Goal: Task Accomplishment & Management: Manage account settings

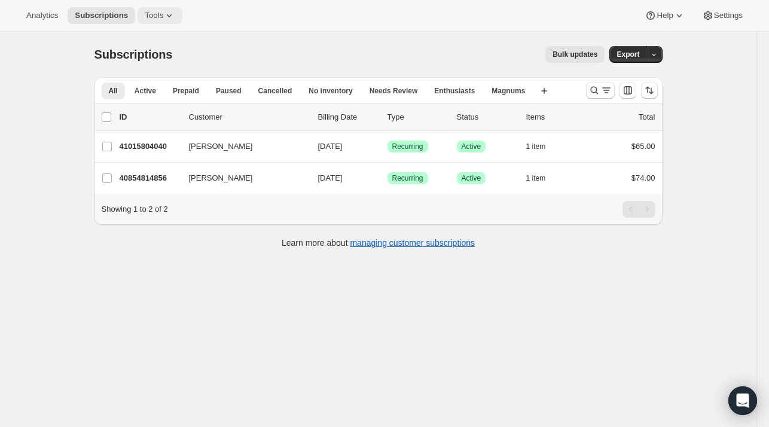
click at [167, 20] on icon at bounding box center [169, 16] width 12 height 12
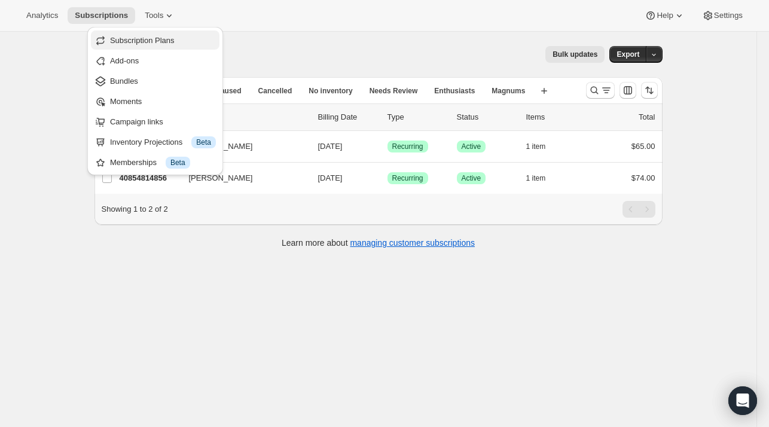
click at [139, 39] on span "Subscription Plans" at bounding box center [142, 40] width 65 height 9
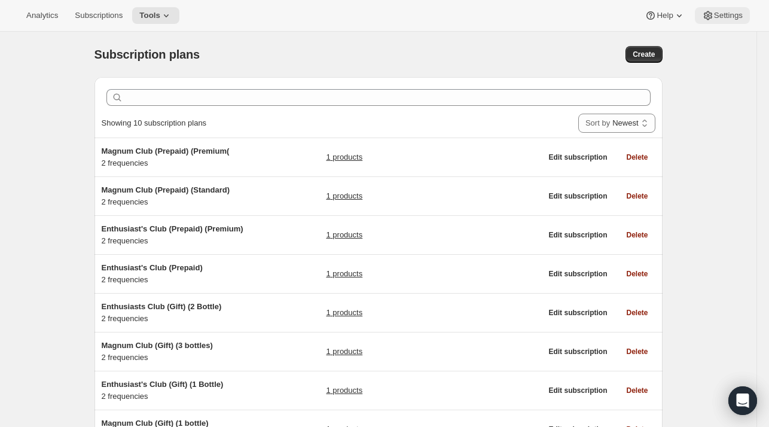
click at [727, 12] on span "Settings" at bounding box center [728, 16] width 29 height 10
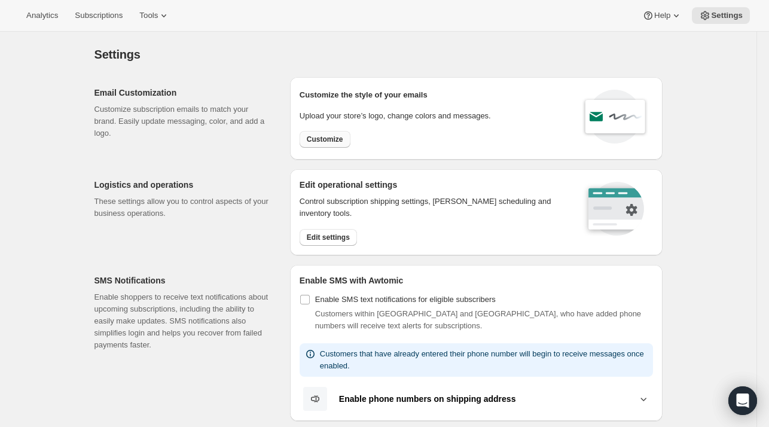
click at [322, 145] on button "Customize" at bounding box center [324, 139] width 51 height 17
select select "subscriptionMessage"
select select "5"
select select "15"
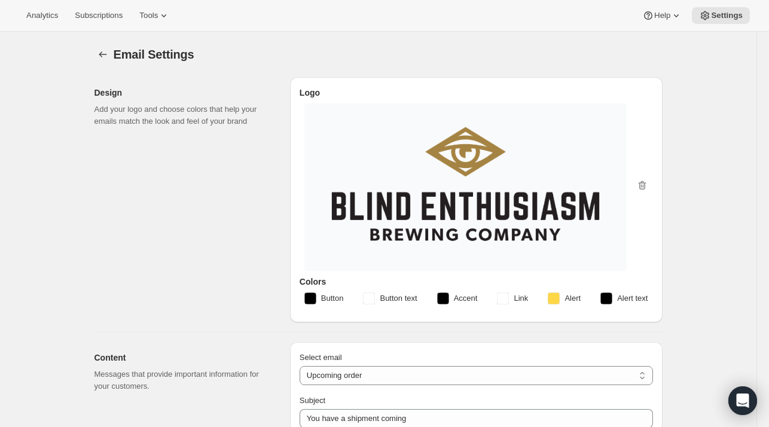
type input "Blind Enthusiasm Brewing Company"
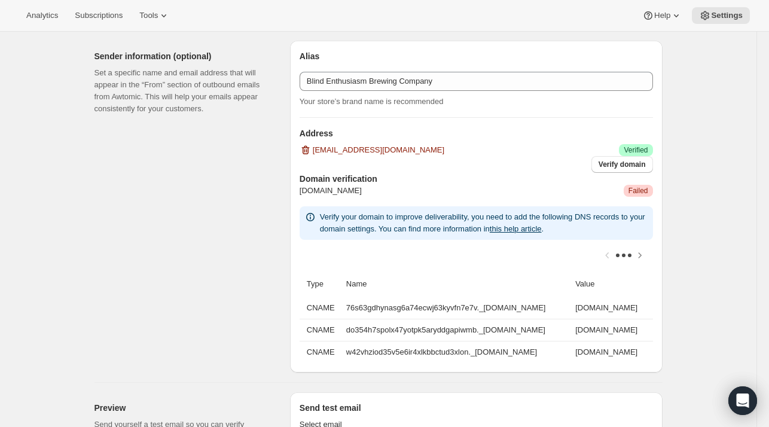
scroll to position [820, 0]
click at [531, 230] on link "this help article" at bounding box center [515, 228] width 52 height 9
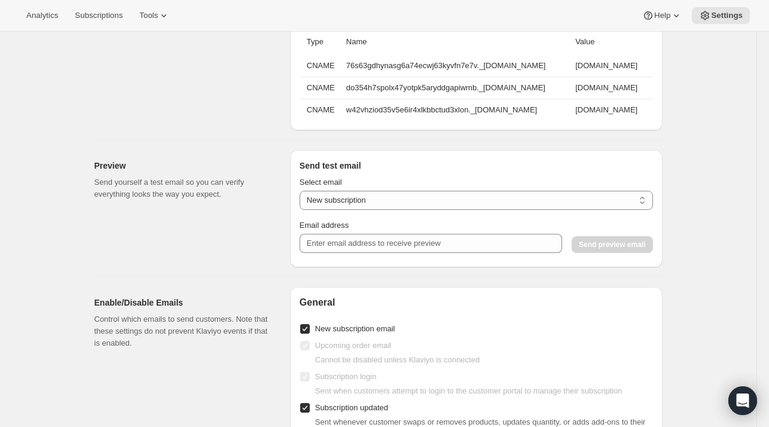
scroll to position [1054, 0]
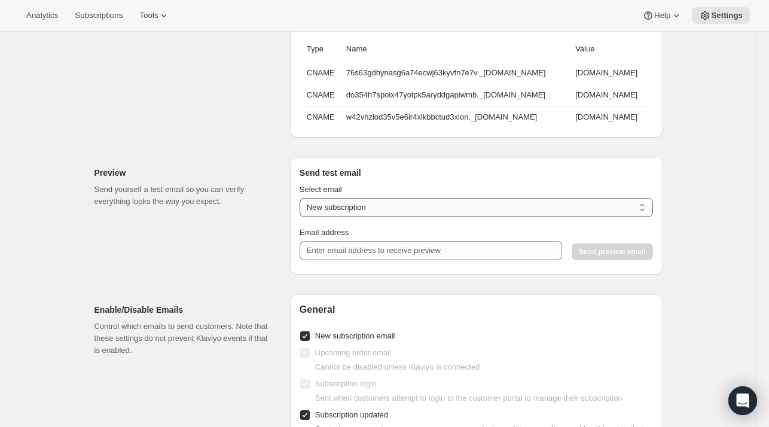
click at [399, 215] on select "New subscription Upcoming order Payment failure Delayed subscription Updated su…" at bounding box center [475, 207] width 353 height 19
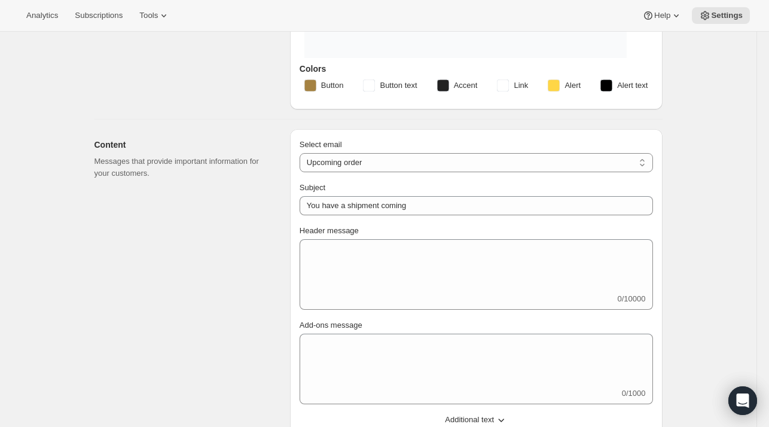
scroll to position [208, 0]
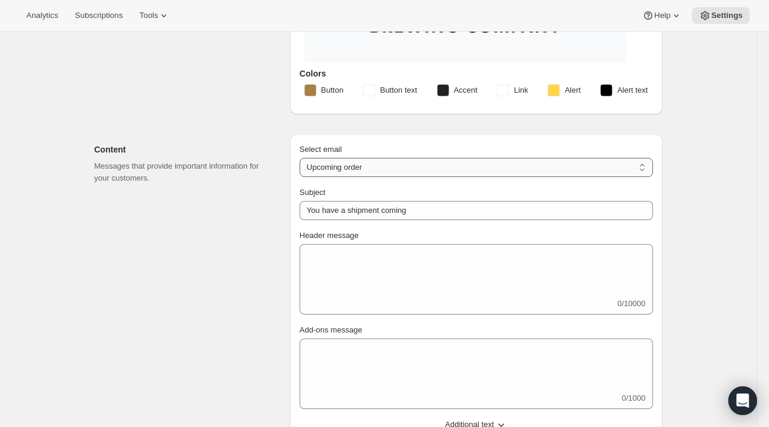
click at [500, 170] on select "New subscription Upcoming order Failed payment Delayed subscription (inventory …" at bounding box center [475, 167] width 353 height 19
select select "welcomeMessage"
click at [302, 158] on select "New subscription Upcoming order Failed payment Delayed subscription (inventory …" at bounding box center [475, 167] width 353 height 19
type input "Your new subscription"
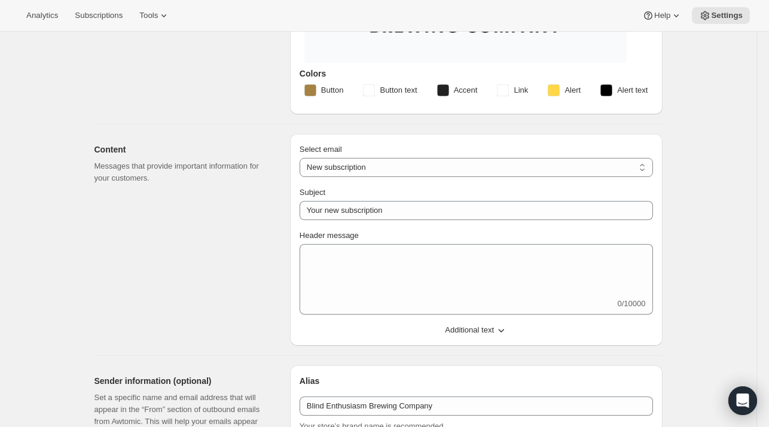
click at [471, 329] on span "Additional text" at bounding box center [469, 330] width 49 height 12
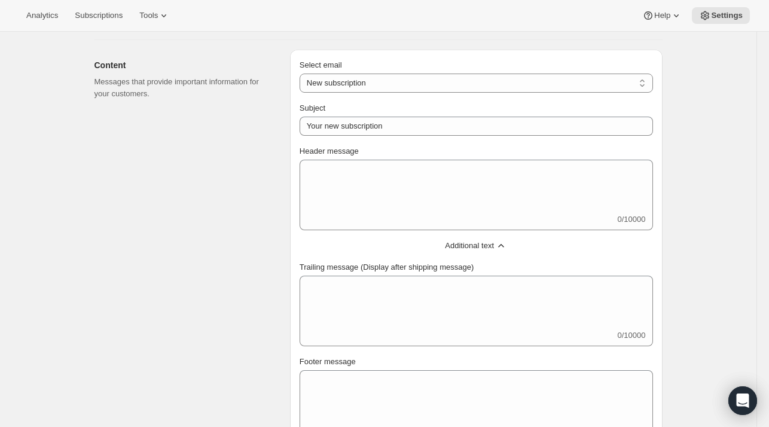
scroll to position [209, 0]
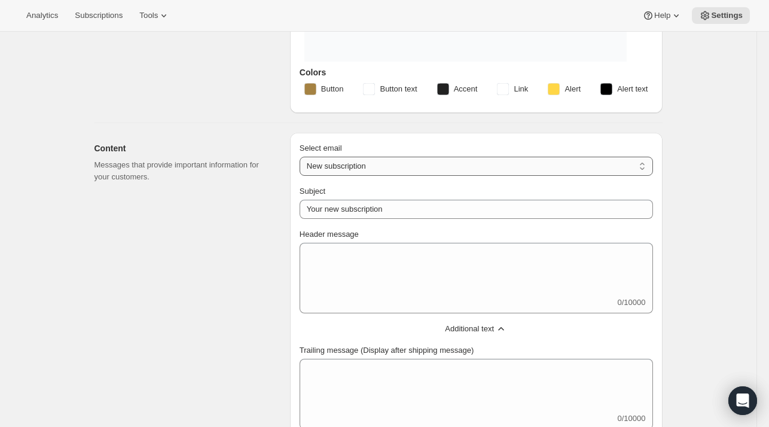
click at [457, 161] on select "New subscription Upcoming order Failed payment Delayed subscription (inventory …" at bounding box center [475, 166] width 353 height 19
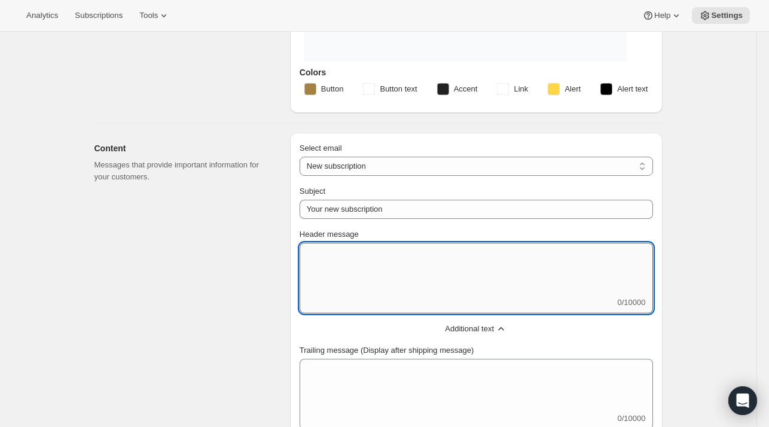
click at [524, 261] on textarea "Header message" at bounding box center [475, 270] width 353 height 54
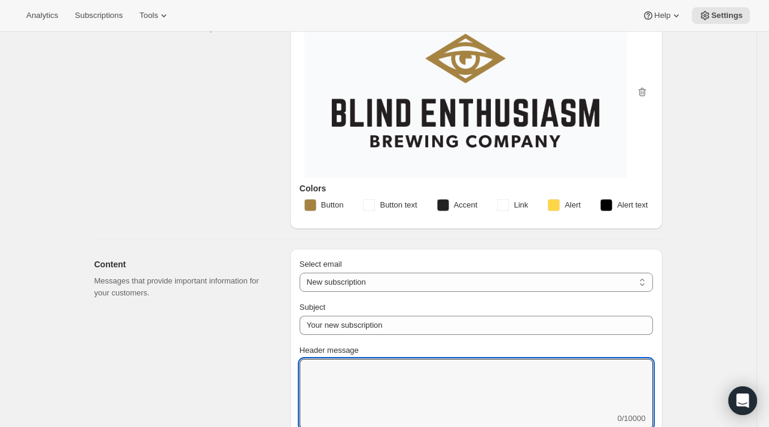
scroll to position [82, 0]
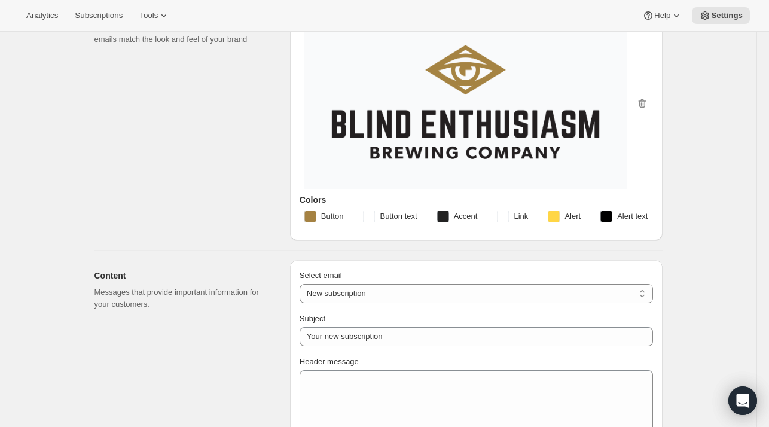
click at [313, 216] on rect "button" at bounding box center [310, 216] width 12 height 12
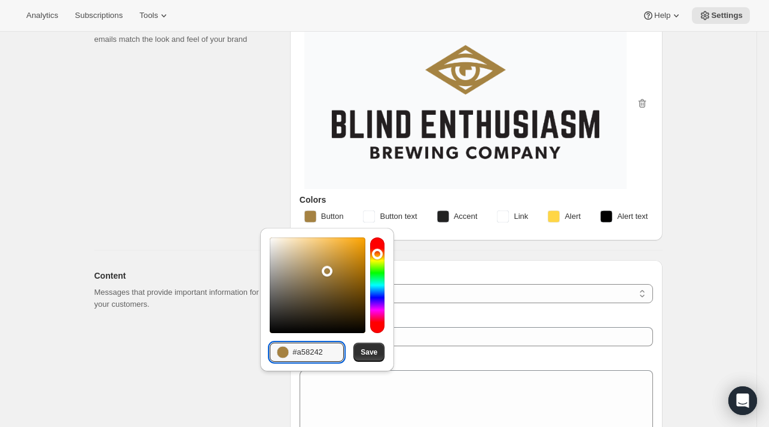
drag, startPoint x: 327, startPoint y: 346, endPoint x: 273, endPoint y: 347, distance: 54.4
click at [273, 347] on div "#a58242" at bounding box center [307, 351] width 74 height 19
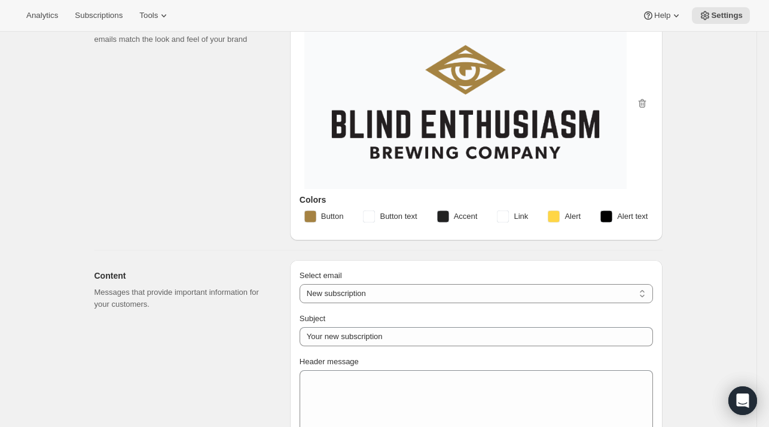
click at [509, 210] on rect "button" at bounding box center [503, 216] width 12 height 12
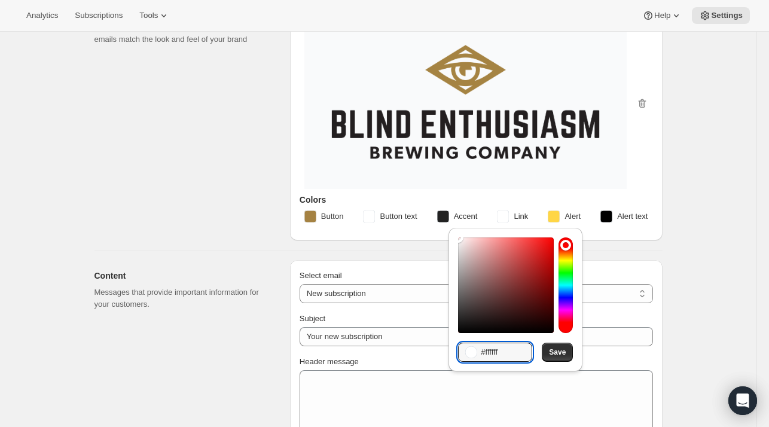
drag, startPoint x: 504, startPoint y: 354, endPoint x: 446, endPoint y: 348, distance: 58.9
click at [446, 348] on div "Hexadecimal value #ffffff Save" at bounding box center [514, 303] width 143 height 156
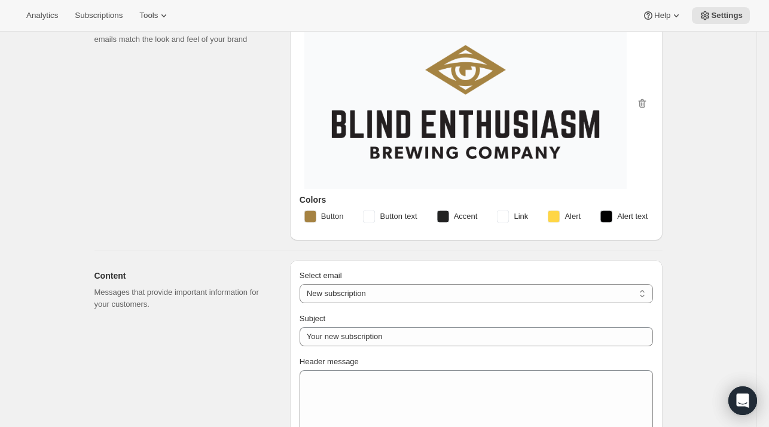
click at [518, 211] on span "Link" at bounding box center [520, 216] width 14 height 12
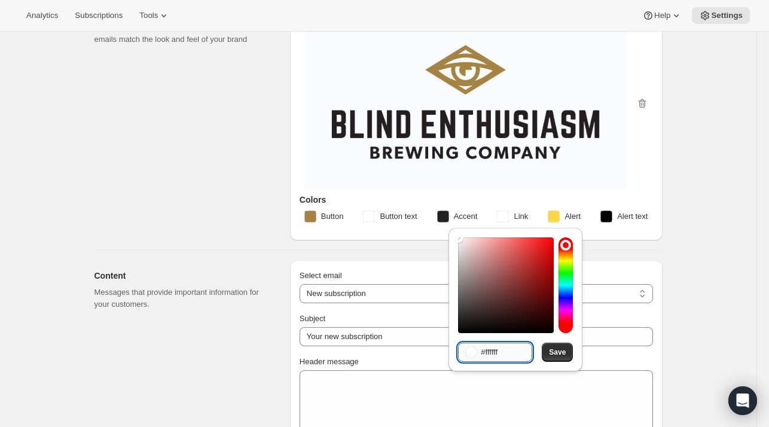
click at [491, 350] on input "#ffffff" at bounding box center [505, 351] width 51 height 19
paste input "#a5824"
click at [491, 350] on input "##a5824" at bounding box center [505, 351] width 51 height 19
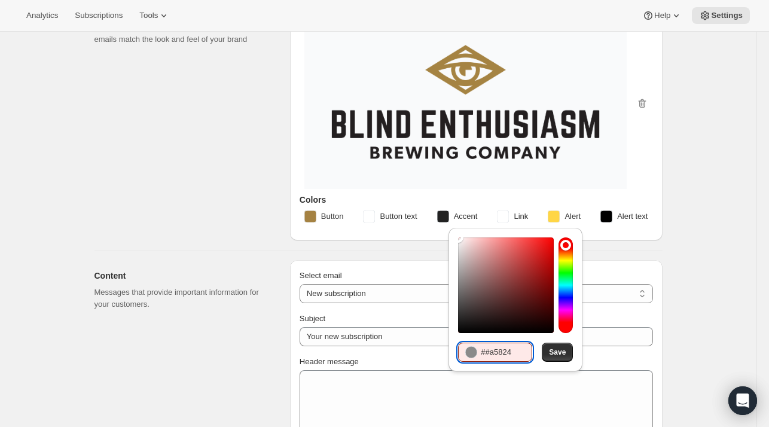
click at [491, 350] on input "##a5824" at bounding box center [505, 351] width 51 height 19
type input "#a5824"
click at [555, 356] on span "Save" at bounding box center [557, 352] width 17 height 10
click at [555, 352] on span "Save" at bounding box center [557, 352] width 17 height 10
click at [327, 222] on button "Button" at bounding box center [324, 216] width 54 height 19
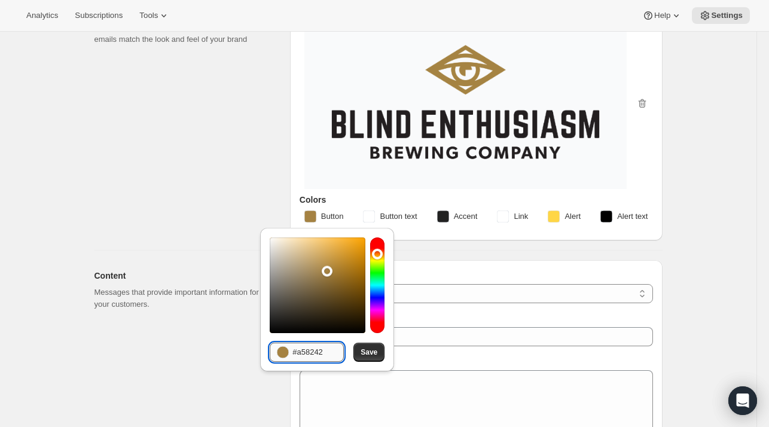
drag, startPoint x: 322, startPoint y: 352, endPoint x: 297, endPoint y: 353, distance: 25.1
click at [297, 353] on input "#a58242" at bounding box center [317, 351] width 51 height 19
click at [519, 212] on span "Link" at bounding box center [520, 216] width 14 height 12
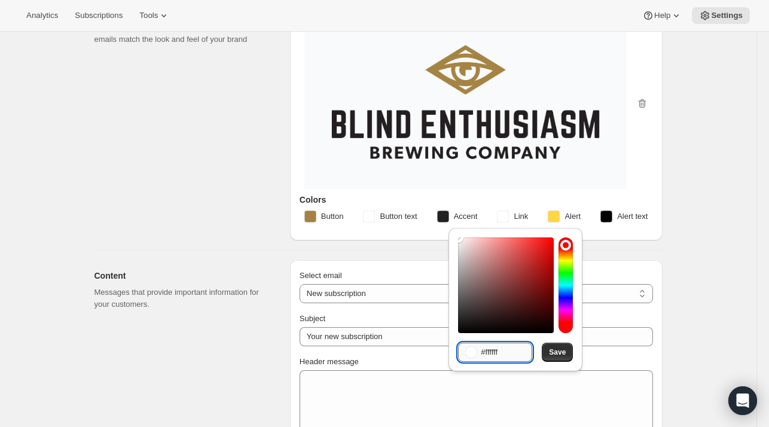
drag, startPoint x: 512, startPoint y: 356, endPoint x: 486, endPoint y: 357, distance: 25.7
click at [486, 357] on input "#ffffff" at bounding box center [505, 351] width 51 height 19
paste input "a58242"
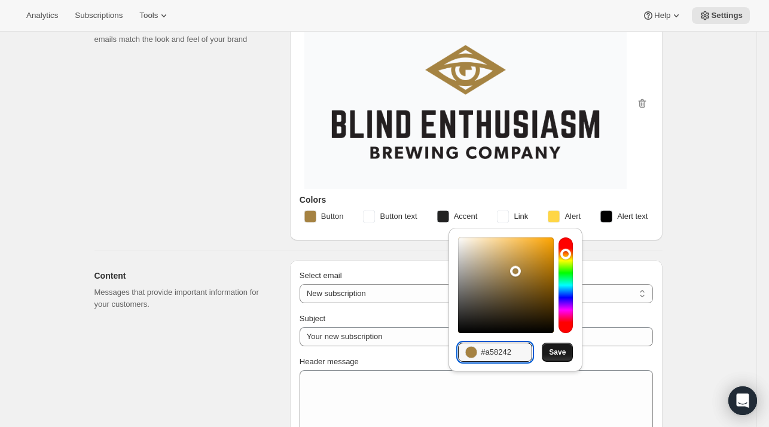
type input "#a58242"
click at [553, 350] on span "Save" at bounding box center [557, 352] width 17 height 10
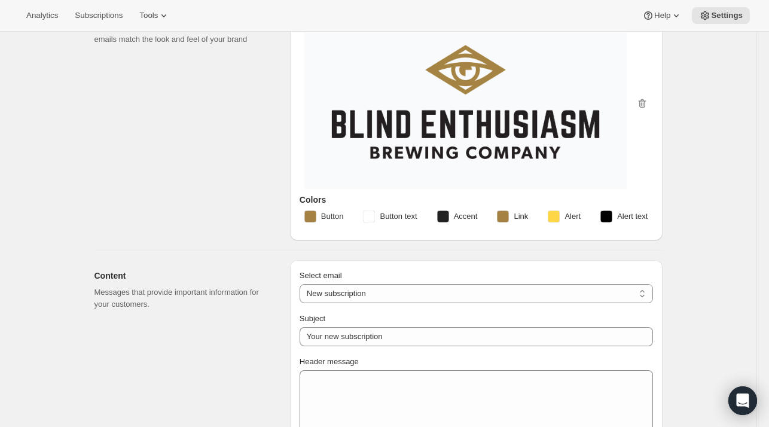
scroll to position [0, 0]
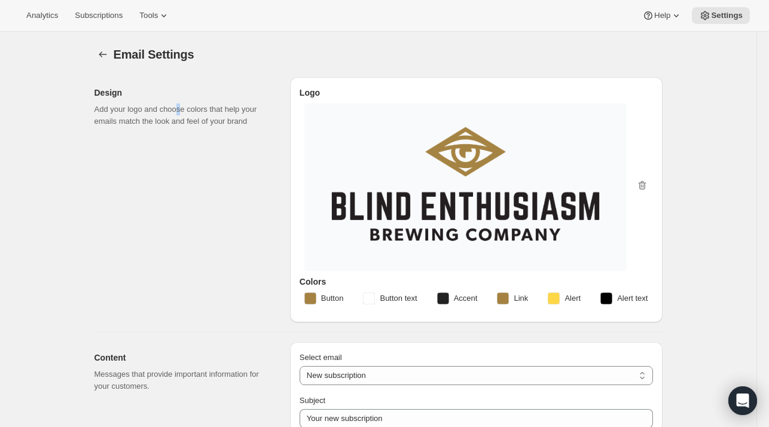
click at [179, 113] on p "Add your logo and choose colors that help your emails match the look and feel o…" at bounding box center [182, 115] width 176 height 24
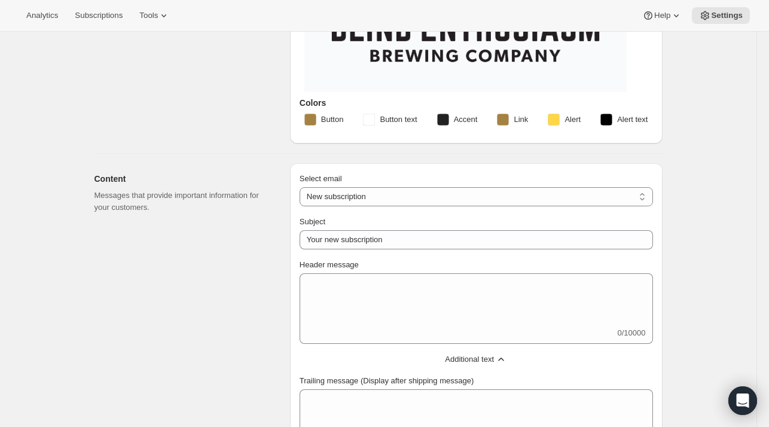
scroll to position [176, 0]
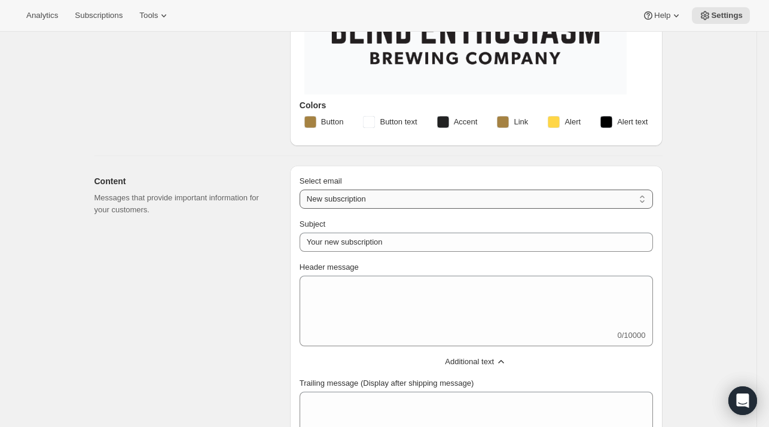
click at [344, 194] on select "New subscription Upcoming order Failed payment Delayed subscription (inventory …" at bounding box center [475, 198] width 353 height 19
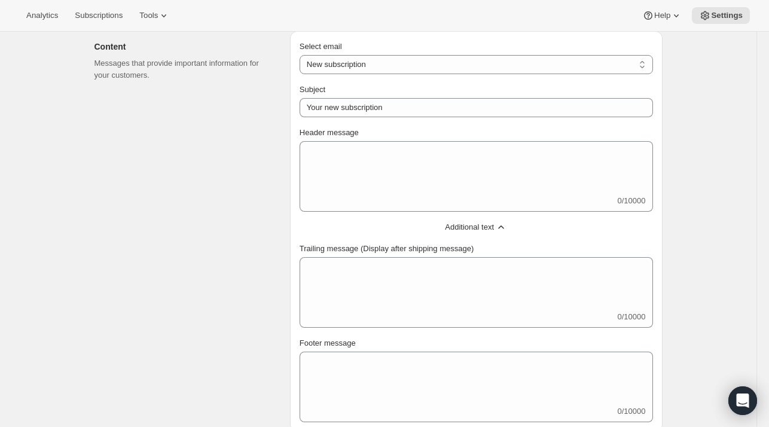
scroll to position [316, 0]
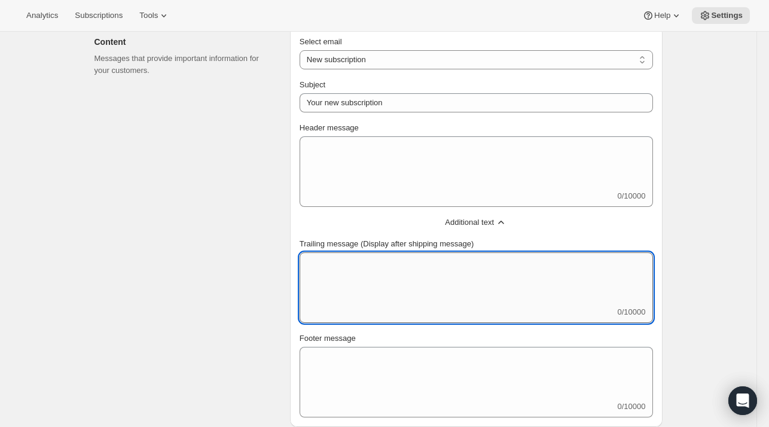
click at [347, 267] on textarea "Trailing message (Display after shipping message)" at bounding box center [475, 279] width 353 height 54
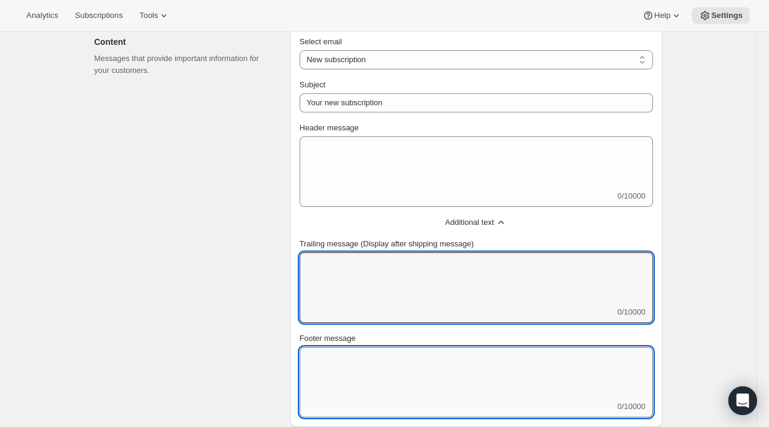
click at [403, 380] on textarea "Footer message" at bounding box center [475, 374] width 353 height 54
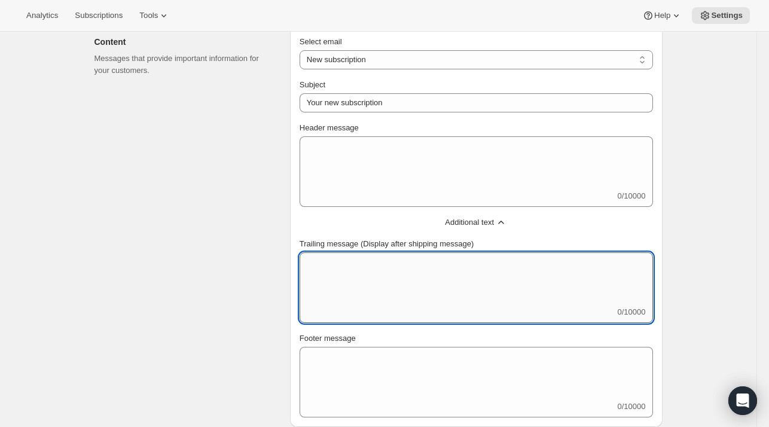
click at [374, 290] on textarea "Trailing message (Display after shipping message)" at bounding box center [475, 279] width 353 height 54
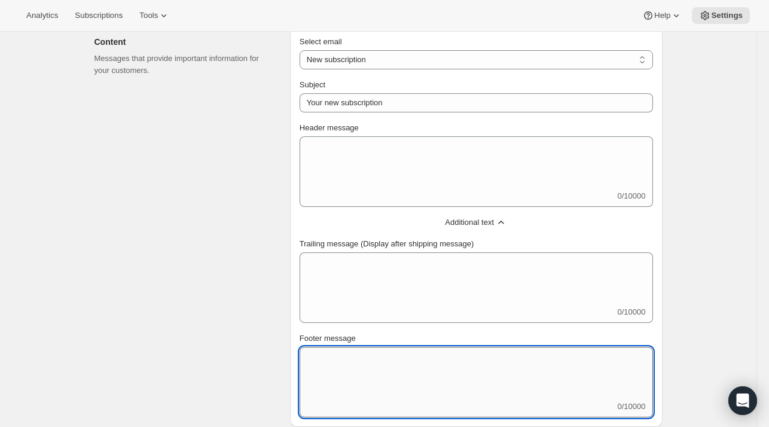
click at [381, 365] on textarea "Footer message" at bounding box center [475, 374] width 353 height 54
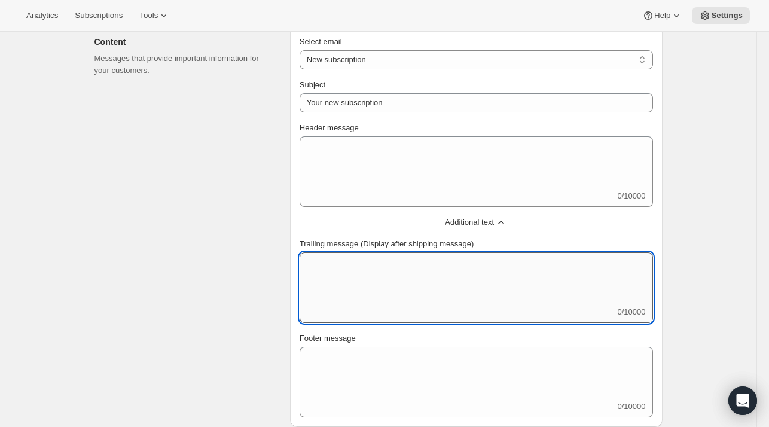
click at [356, 261] on textarea "Trailing message (Display after shipping message)" at bounding box center [475, 279] width 353 height 54
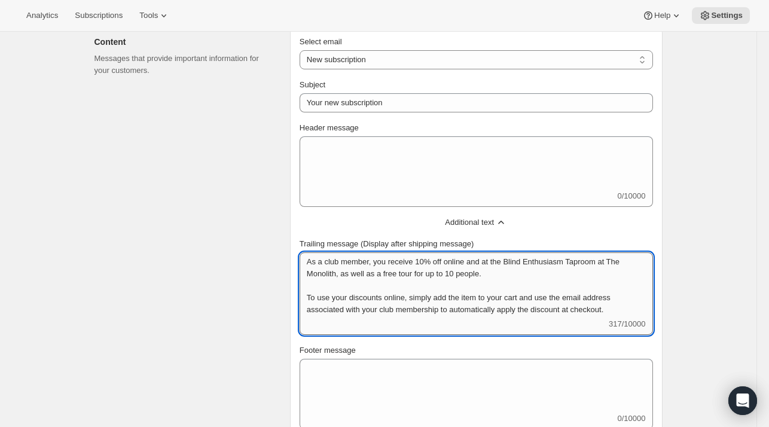
click at [539, 299] on textarea "As a club member, you receive 10% off online and at the Blind Enthusiasm Taproo…" at bounding box center [475, 285] width 353 height 66
click at [441, 307] on textarea "As a club member, you receive 10% off online and at the Blind Enthusiasm Taproo…" at bounding box center [475, 285] width 353 height 66
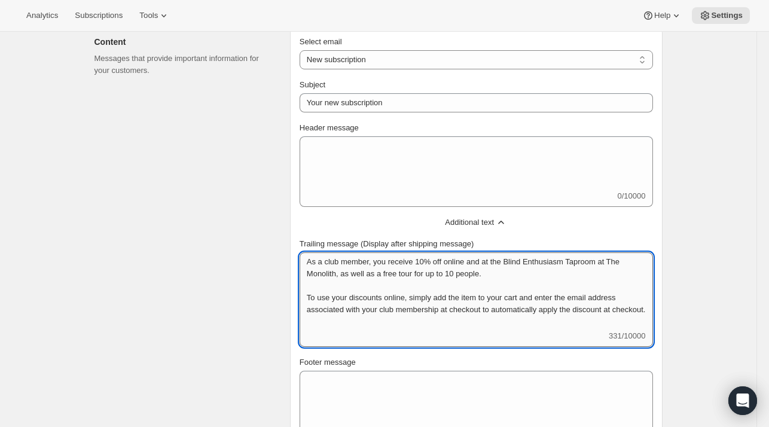
click at [333, 323] on textarea "As a club member, you receive 10% off online and at the Blind Enthusiasm Taproo…" at bounding box center [475, 291] width 353 height 78
drag, startPoint x: 333, startPoint y: 323, endPoint x: 608, endPoint y: 311, distance: 274.6
click at [608, 311] on textarea "As a club member, you receive 10% off online and at the Blind Enthusiasm Taproo…" at bounding box center [475, 291] width 353 height 78
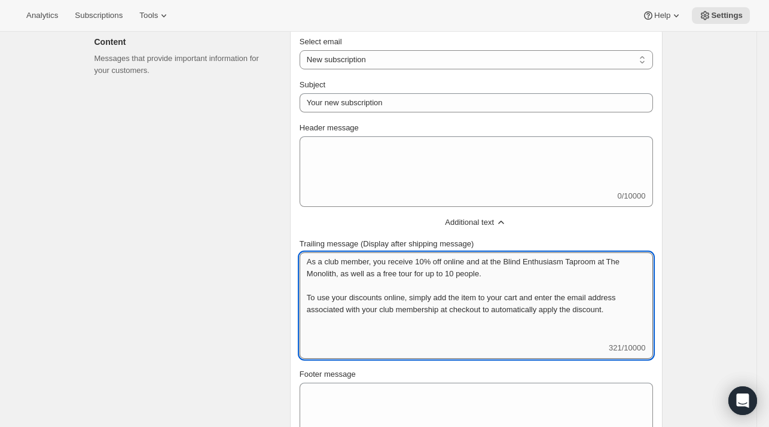
scroll to position [0, 0]
click at [337, 273] on textarea "As a club member, you receive 10% off online and at the Blind Enthusiasm Taproo…" at bounding box center [475, 297] width 353 height 90
click at [339, 273] on textarea "As a club member, you receive 10% off online and at the Blind Enthusiasm Taproo…" at bounding box center [475, 297] width 353 height 90
click at [499, 273] on textarea "As a club member, you receive 10% off online and at the Blind Enthusiasm Taproo…" at bounding box center [475, 297] width 353 height 90
click at [461, 336] on textarea "As a club member, you receive 10% off online and at the Blind Enthusiasm Taproo…" at bounding box center [475, 297] width 353 height 90
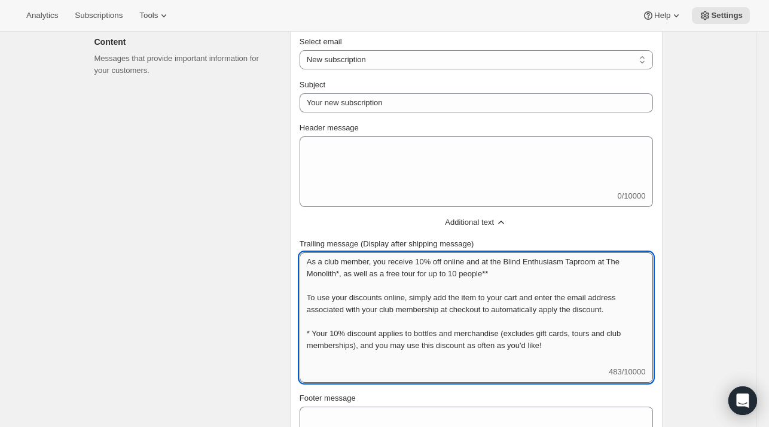
scroll to position [1, 0]
click at [323, 331] on textarea "As a club member, you receive 10% off online and at the Blind Enthusiasm Taproo…" at bounding box center [475, 309] width 353 height 114
click at [322, 355] on textarea "As a club member, you receive 10% off online and at the Blind Enthusiasm Taproo…" at bounding box center [475, 309] width 353 height 114
click at [469, 357] on textarea "As a club member, you receive 10% off online and at the Blind Enthusiasm Taproo…" at bounding box center [475, 309] width 353 height 114
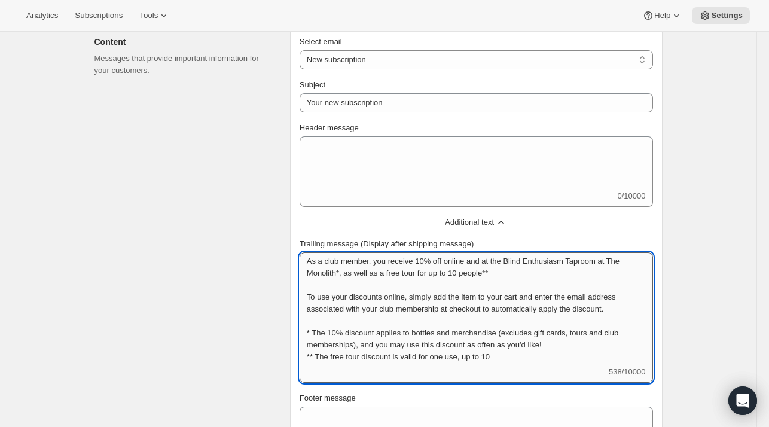
click at [460, 356] on textarea "As a club member, you receive 10% off online and at the Blind Enthusiasm Taproo…" at bounding box center [475, 309] width 353 height 114
click at [501, 268] on textarea "As a club member, you receive 10% off online and at the Blind Enthusiasm Taproo…" at bounding box center [475, 309] width 353 height 114
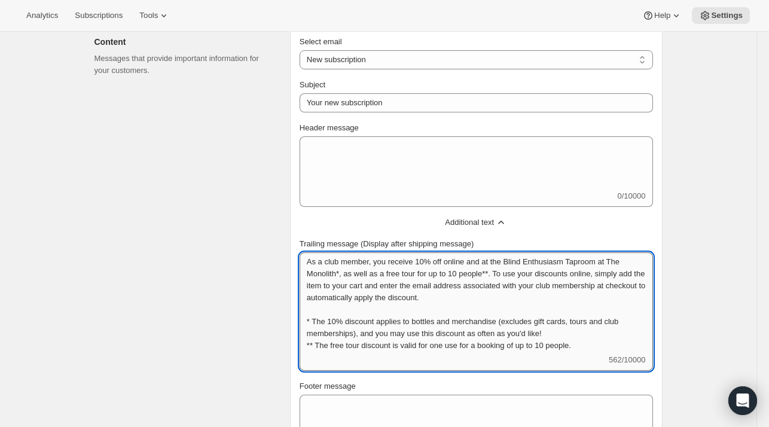
click at [443, 295] on textarea "As a club member, you receive 10% off online and at the Blind Enthusiasm Taproo…" at bounding box center [475, 303] width 353 height 102
click at [486, 290] on textarea "As a club member, you receive 10% off online and at the Blind Enthusiasm Taproo…" at bounding box center [475, 303] width 353 height 102
click at [572, 271] on textarea "As a club member, you receive 10% off online and at the Blind Enthusiasm Taproo…" at bounding box center [475, 303] width 353 height 102
click at [605, 273] on textarea "As a club member, you receive 10% off online and at the Blind Enthusiasm Taproo…" at bounding box center [475, 303] width 353 height 102
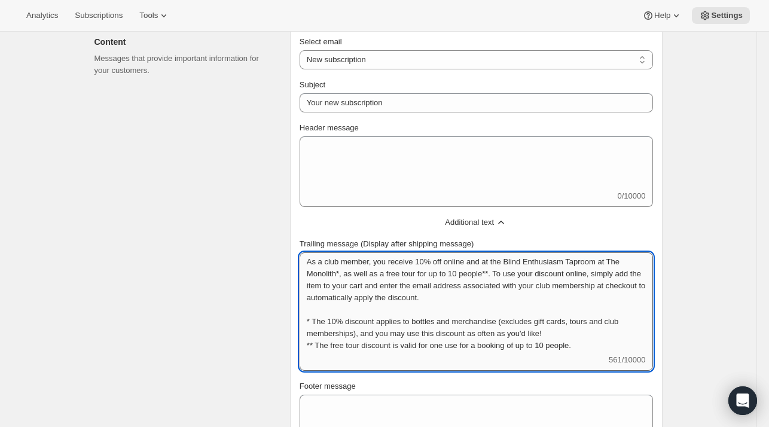
click at [605, 273] on textarea "As a club member, you receive 10% off online and at the Blind Enthusiasm Taproo…" at bounding box center [475, 303] width 353 height 102
click at [641, 274] on textarea "As a club member, you receive 10% off online and at the Blind Enthusiasm Taproo…" at bounding box center [475, 303] width 353 height 102
click at [323, 317] on textarea "As a club member, you receive 10% off online and at the Blind Enthusiasm Taproo…" at bounding box center [475, 303] width 353 height 102
click at [321, 347] on textarea "As a club member, you receive 10% off online and at the Blind Enthusiasm Taproo…" at bounding box center [475, 303] width 353 height 102
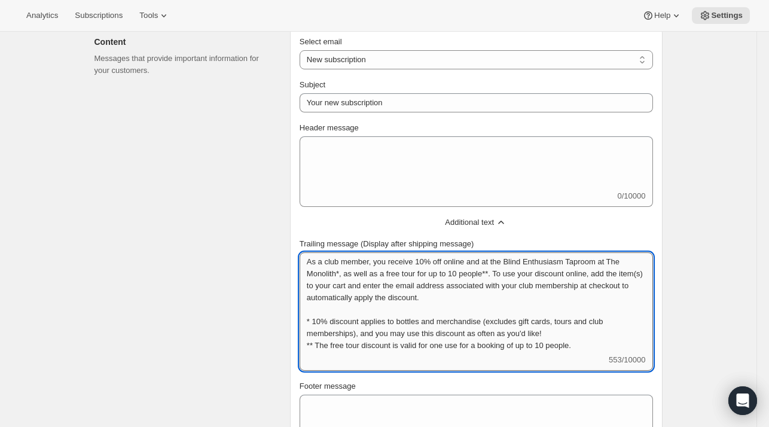
click at [321, 347] on textarea "As a club member, you receive 10% off online and at the Blind Enthusiasm Taproo…" at bounding box center [475, 303] width 353 height 102
click at [574, 344] on textarea "As a club member, you receive 10% off online and at the Blind Enthusiasm Taproo…" at bounding box center [475, 303] width 353 height 102
click at [508, 281] on textarea "As a club member, you receive 10% off online and at the Blind Enthusiasm Taproo…" at bounding box center [475, 303] width 353 height 102
click at [487, 300] on textarea "As a club member, you receive 10% off online and at the Blind Enthusiasm Taproo…" at bounding box center [475, 303] width 353 height 102
click at [375, 261] on textarea "As a club member, you receive 10% off online and at the Blind Enthusiasm Taproo…" at bounding box center [475, 303] width 353 height 102
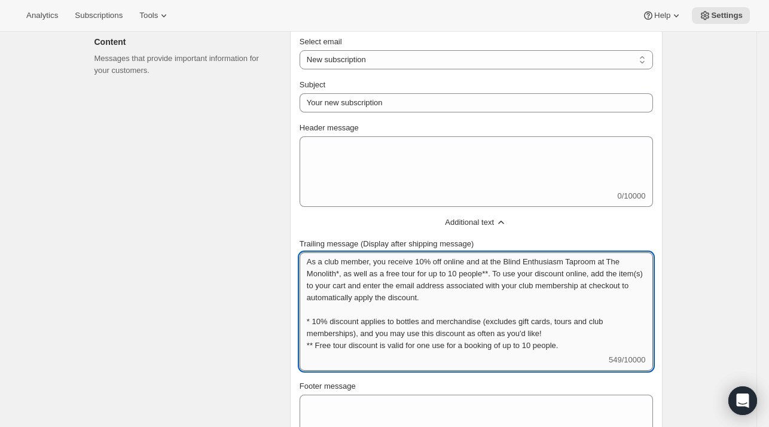
click at [583, 350] on textarea "As a club member, you receive 10% off online and at the Blind Enthusiasm Taproo…" at bounding box center [475, 303] width 353 height 102
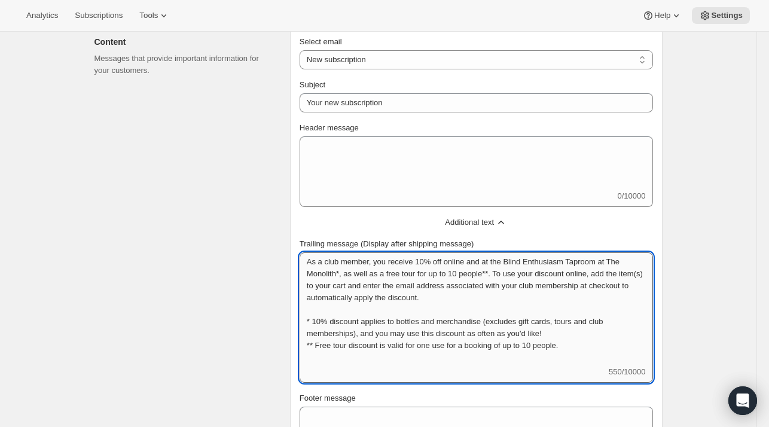
scroll to position [1, 0]
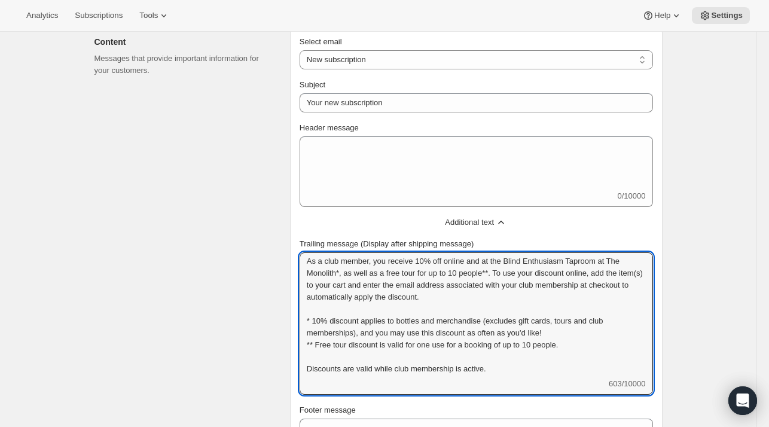
drag, startPoint x: 495, startPoint y: 364, endPoint x: 276, endPoint y: 360, distance: 218.8
click at [276, 360] on div "Content Messages that provide important information for your customers. Select …" at bounding box center [373, 258] width 577 height 482
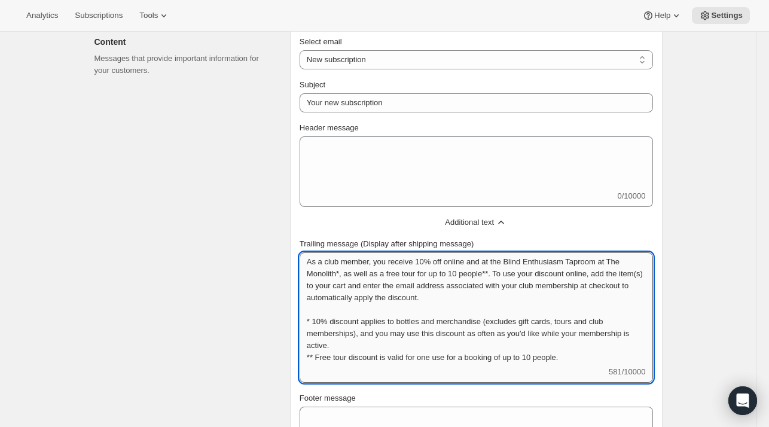
click at [581, 353] on textarea "As a club member, you receive 10% off online and at the Blind Enthusiasm Taproo…" at bounding box center [475, 309] width 353 height 114
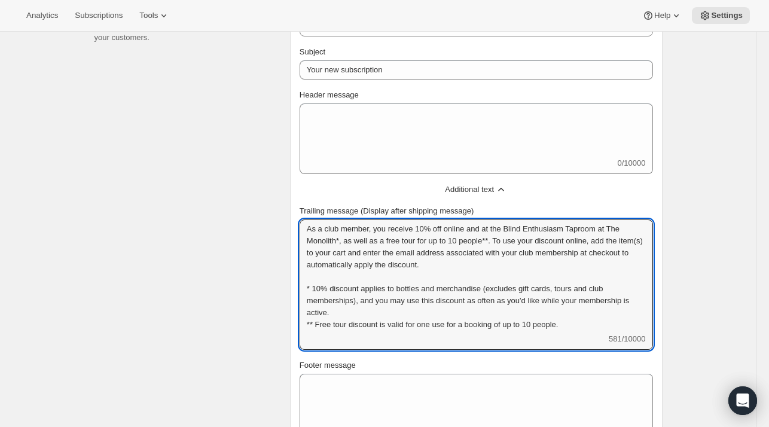
type textarea "As a club member, you receive 10% off online and at the Blind Enthusiasm Taproo…"
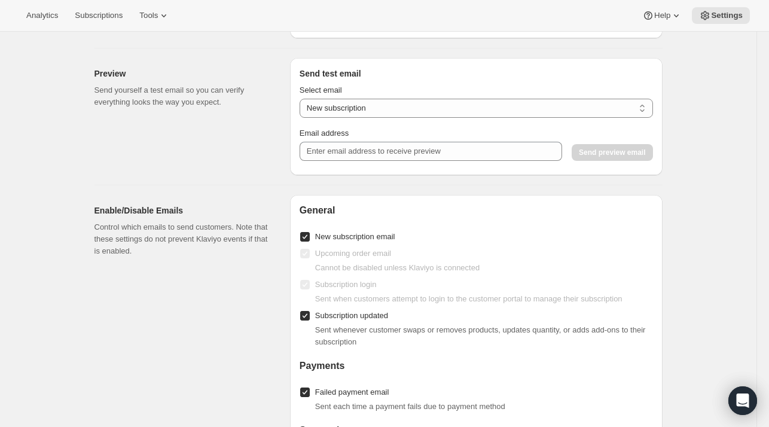
scroll to position [1115, 0]
click at [368, 114] on select "New subscription Upcoming order Payment failure Delayed subscription Updated su…" at bounding box center [475, 108] width 353 height 19
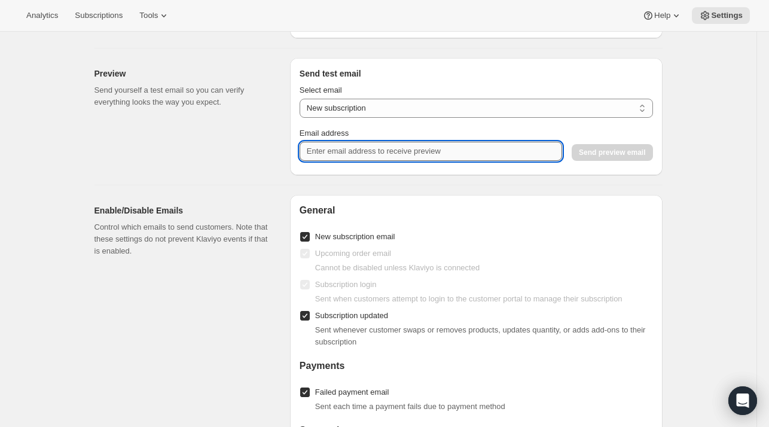
click at [359, 161] on input "Email address" at bounding box center [430, 151] width 262 height 19
type input "[EMAIL_ADDRESS][DOMAIN_NAME]"
click at [624, 148] on div "Email address [EMAIL_ADDRESS][DOMAIN_NAME] Send preview email" at bounding box center [475, 143] width 353 height 33
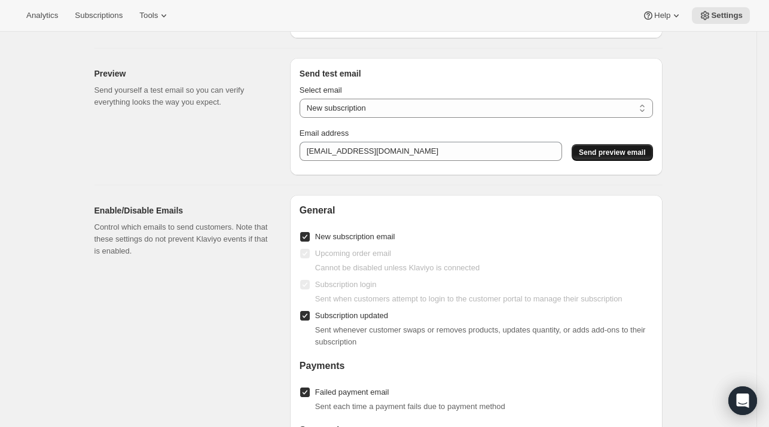
click at [614, 157] on span "Send preview email" at bounding box center [611, 153] width 66 height 10
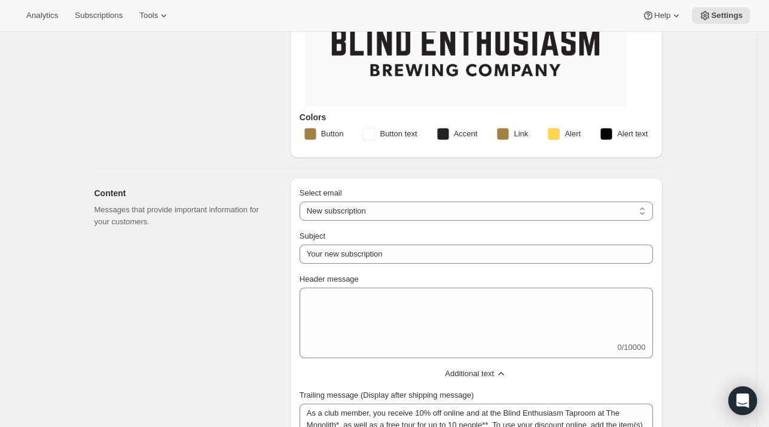
scroll to position [0, 0]
